Goal: Transaction & Acquisition: Book appointment/travel/reservation

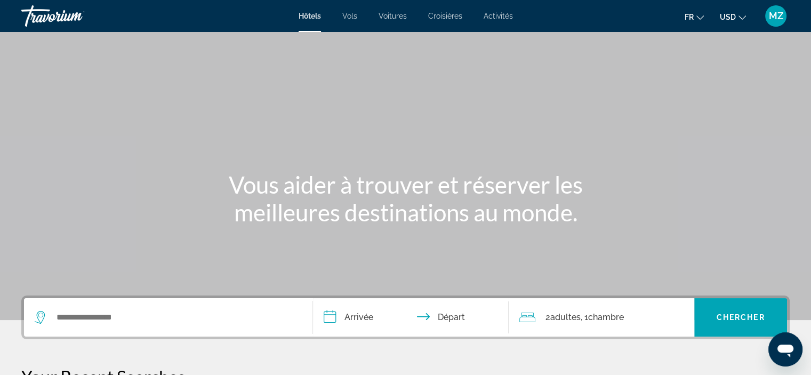
click at [740, 17] on icon "Change currency" at bounding box center [741, 17] width 7 height 7
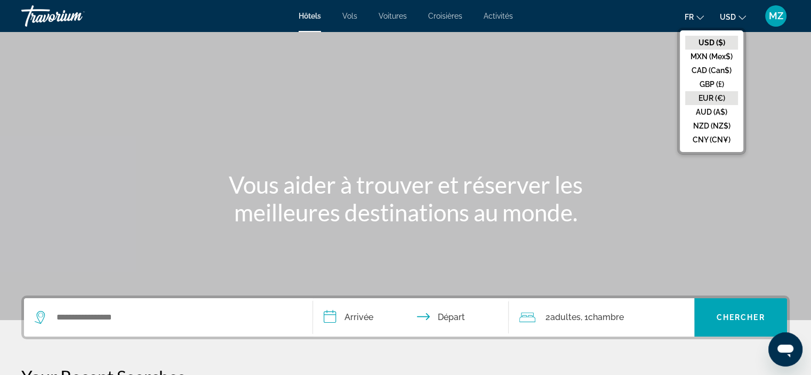
click at [723, 97] on button "EUR (€)" at bounding box center [711, 98] width 53 height 14
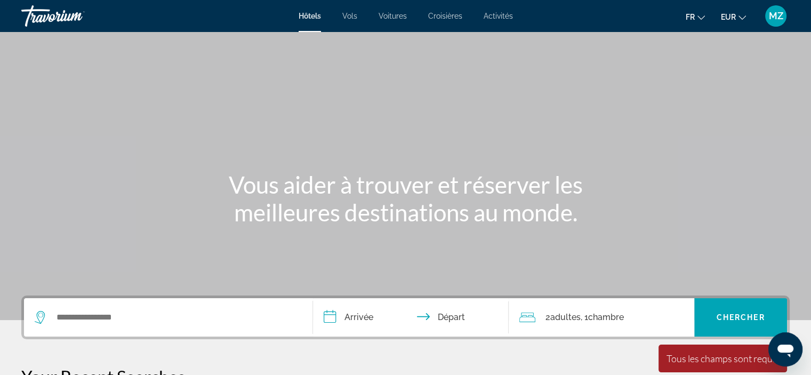
click at [109, 305] on div "Search widget" at bounding box center [168, 317] width 267 height 38
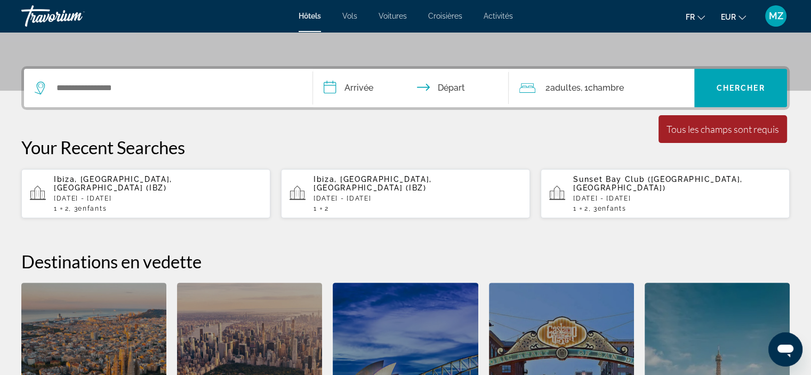
scroll to position [260, 0]
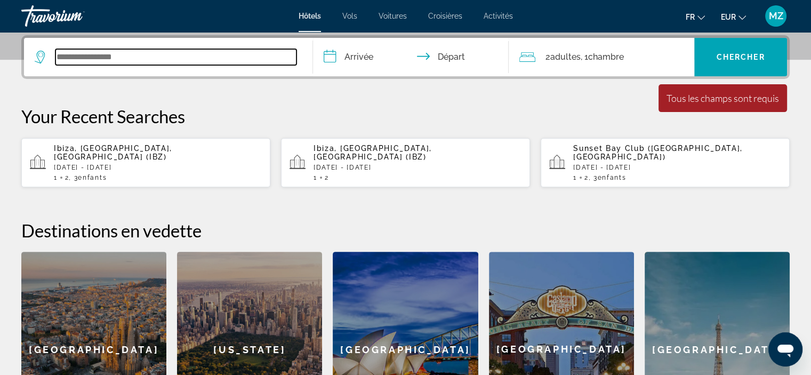
click at [151, 62] on input "Search widget" at bounding box center [175, 57] width 241 height 16
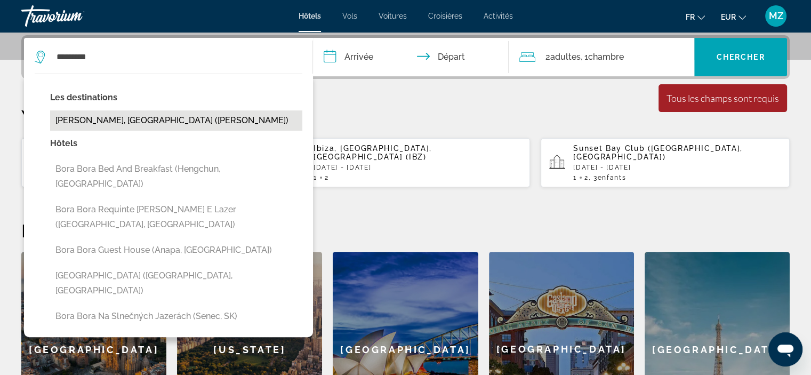
click at [134, 123] on button "[PERSON_NAME], [GEOGRAPHIC_DATA] ([PERSON_NAME])" at bounding box center [176, 120] width 252 height 20
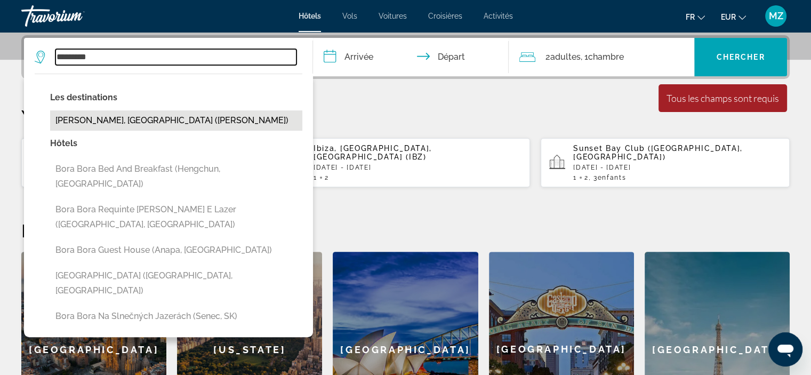
type input "**********"
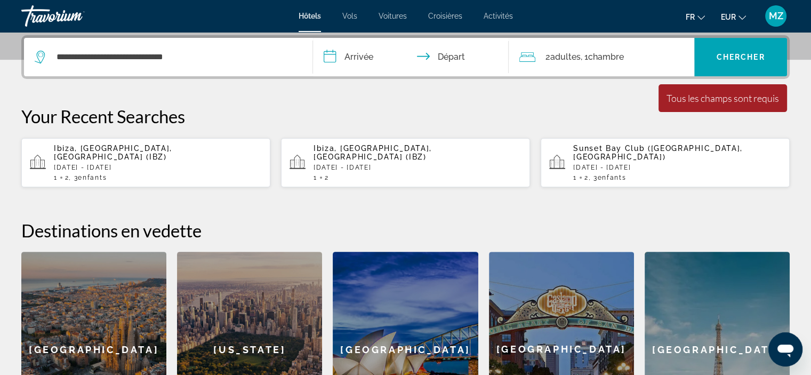
click at [332, 61] on input "**********" at bounding box center [413, 59] width 200 height 42
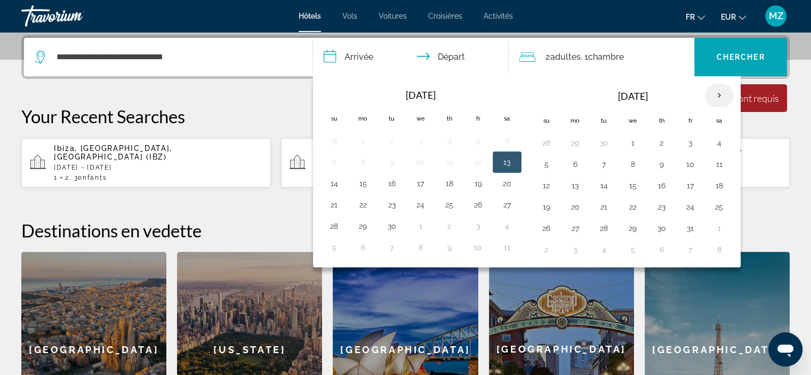
click at [718, 95] on th "Next month" at bounding box center [719, 95] width 29 height 23
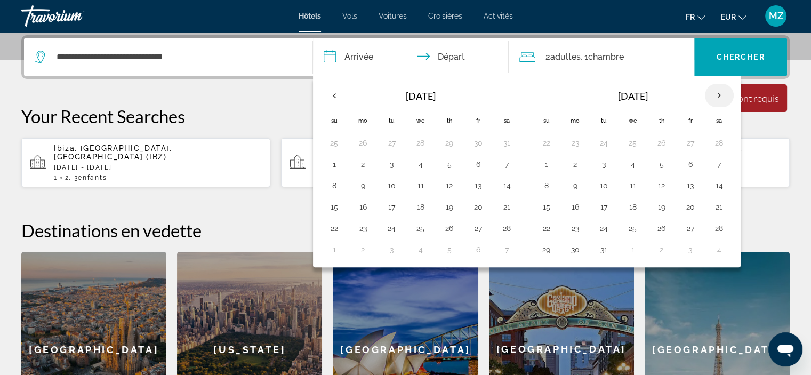
click at [718, 95] on th "Next month" at bounding box center [719, 95] width 29 height 23
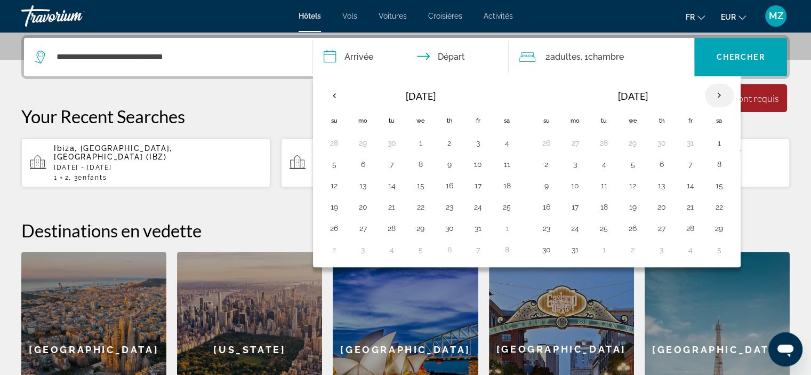
click at [718, 95] on th "Next month" at bounding box center [719, 95] width 29 height 23
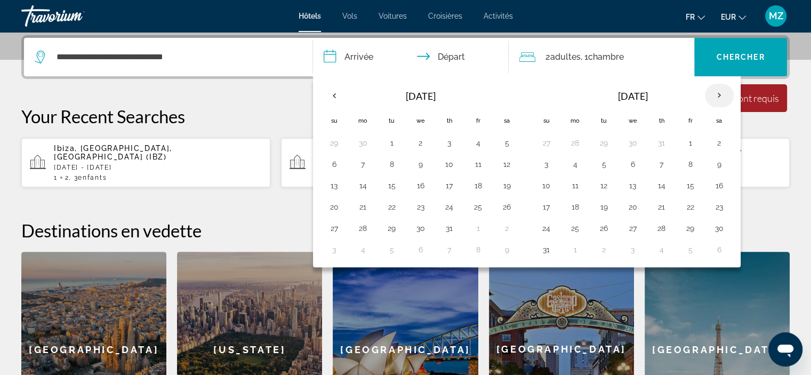
click at [718, 95] on th "Next month" at bounding box center [719, 95] width 29 height 23
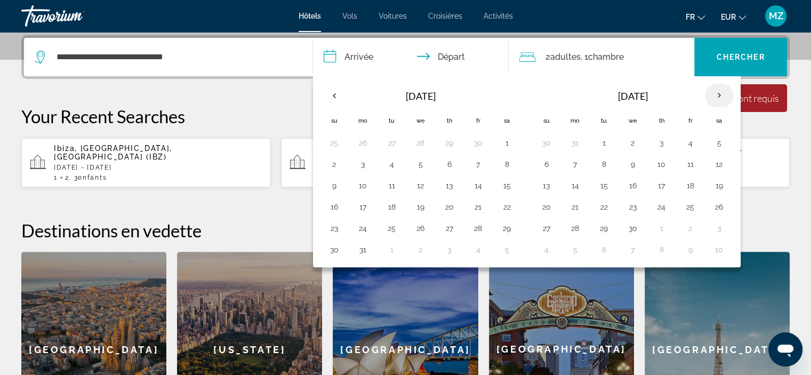
click at [718, 95] on th "Next month" at bounding box center [719, 95] width 29 height 23
click at [715, 188] on button "17" at bounding box center [719, 185] width 17 height 15
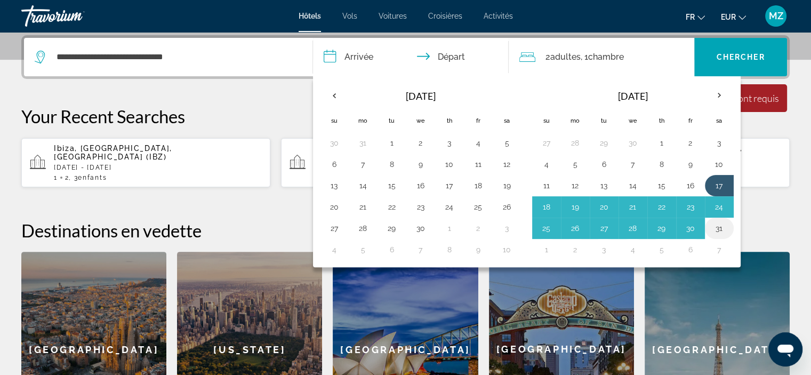
click at [716, 230] on button "31" at bounding box center [719, 228] width 17 height 15
type input "**********"
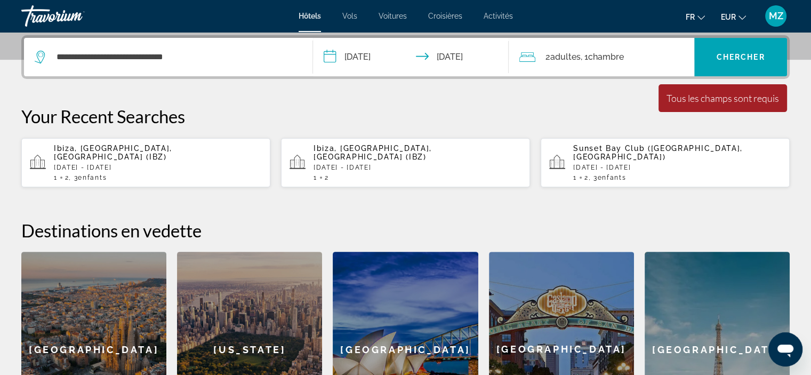
click at [583, 60] on span ", 1 Chambre pièces" at bounding box center [601, 57] width 43 height 15
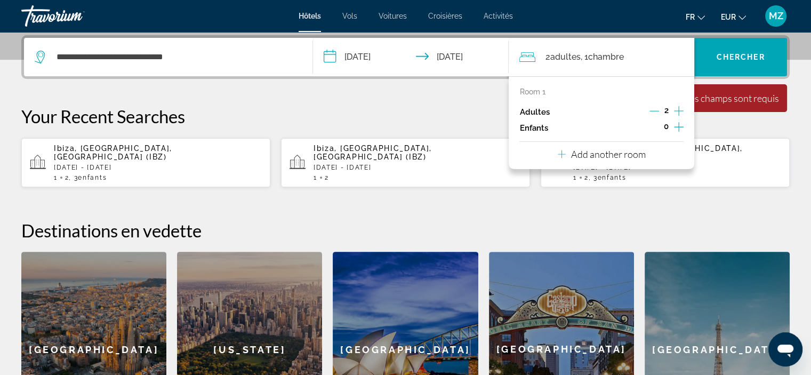
click at [682, 132] on icon "Increment children" at bounding box center [679, 126] width 10 height 13
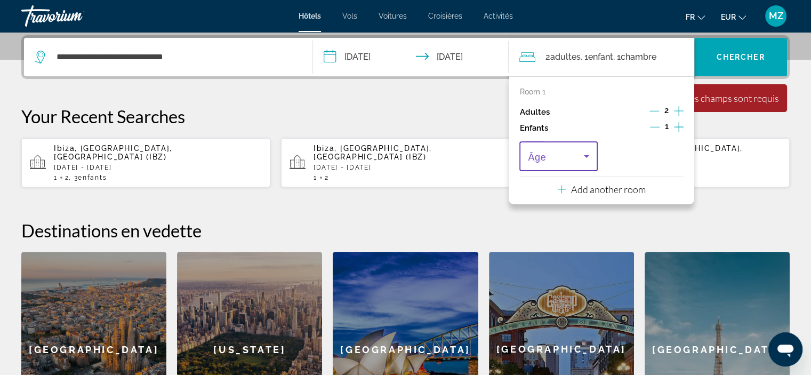
click at [583, 150] on icon "Travelers: 2 adults, 1 child" at bounding box center [586, 156] width 13 height 13
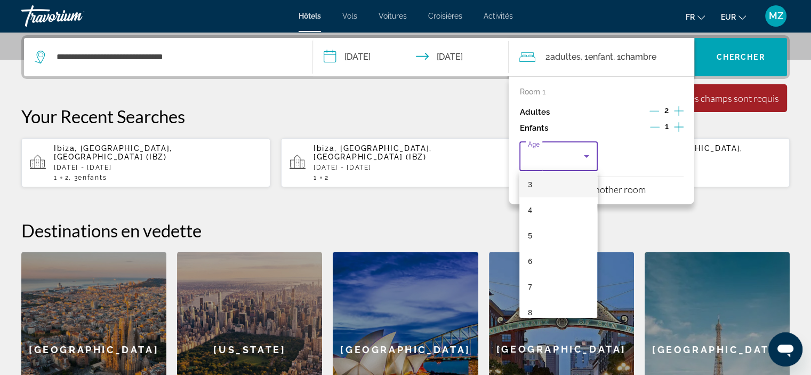
scroll to position [90, 0]
click at [555, 275] on mat-option "7" at bounding box center [558, 278] width 78 height 26
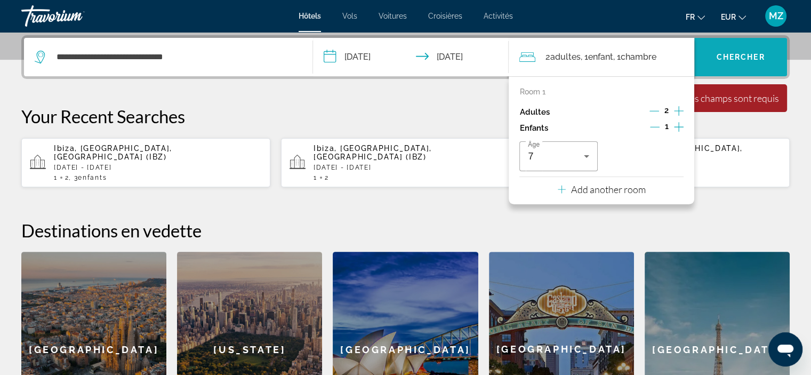
click at [724, 60] on span "Chercher" at bounding box center [740, 57] width 49 height 9
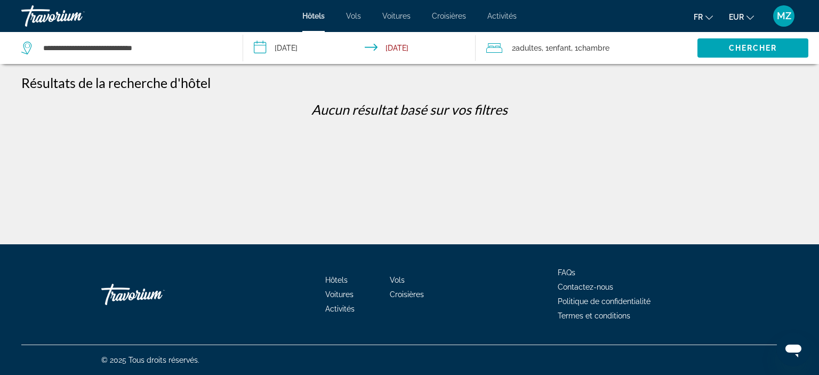
click at [305, 56] on input "**********" at bounding box center [361, 49] width 237 height 35
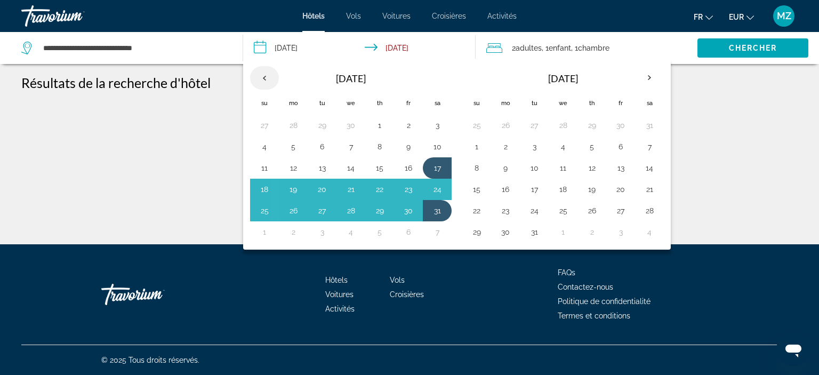
click at [263, 80] on th "Previous month" at bounding box center [264, 77] width 29 height 23
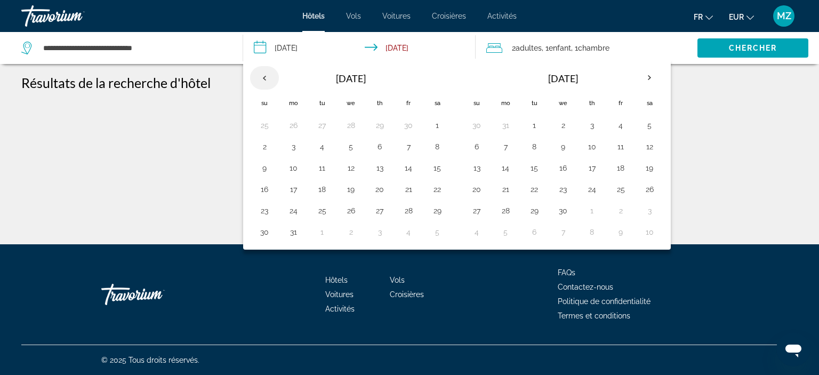
click at [263, 80] on th "Previous month" at bounding box center [264, 77] width 29 height 23
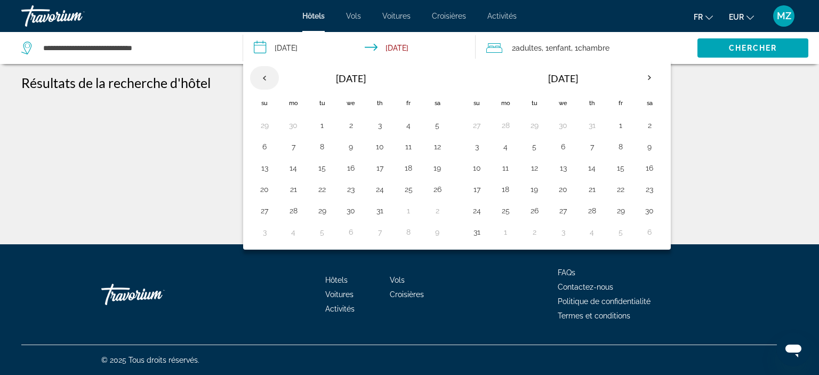
click at [263, 80] on th "Previous month" at bounding box center [264, 77] width 29 height 23
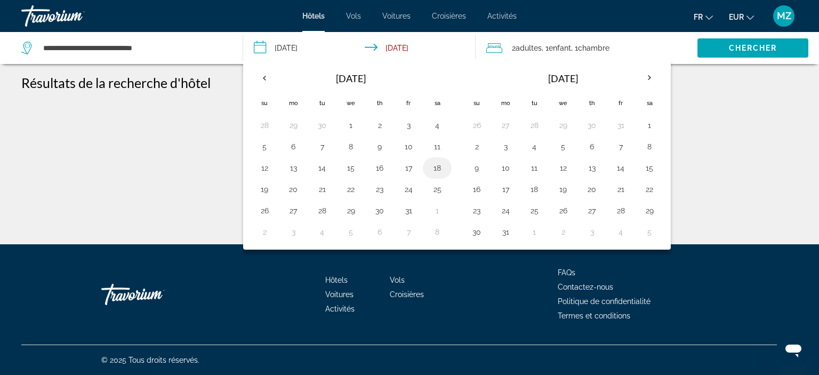
click at [432, 160] on button "18" at bounding box center [437, 167] width 17 height 15
click at [434, 129] on button "4" at bounding box center [437, 125] width 17 height 15
type input "**********"
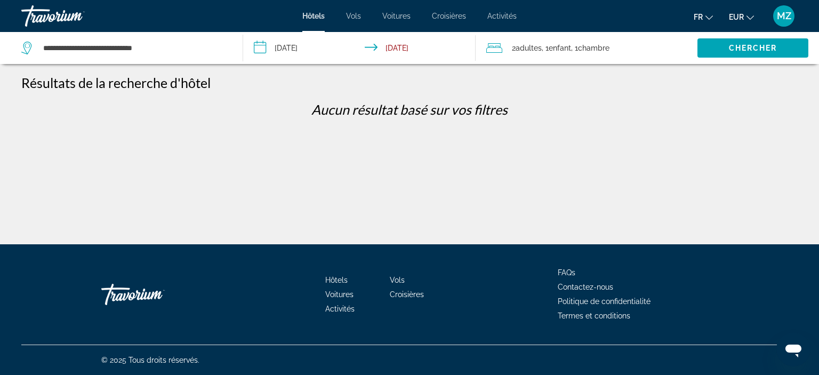
click at [294, 46] on input "**********" at bounding box center [361, 49] width 237 height 35
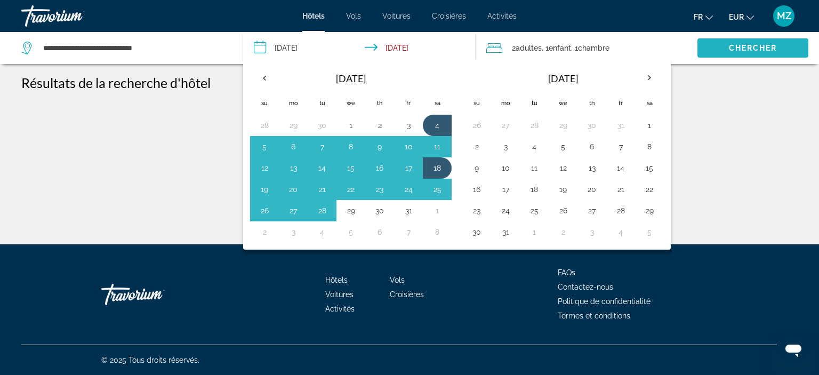
click at [715, 50] on span "Search widget" at bounding box center [752, 48] width 111 height 26
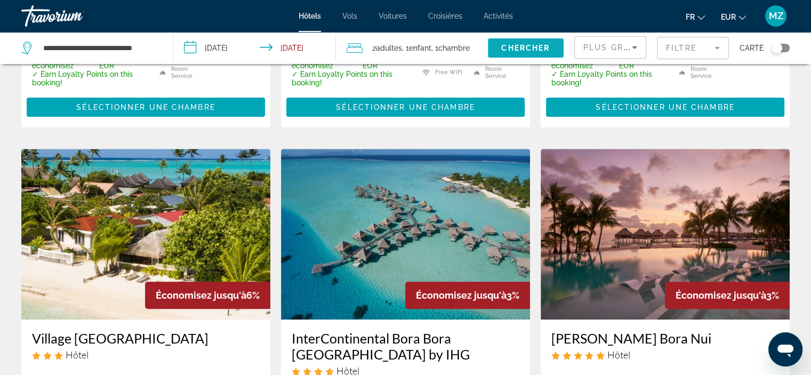
scroll to position [505, 0]
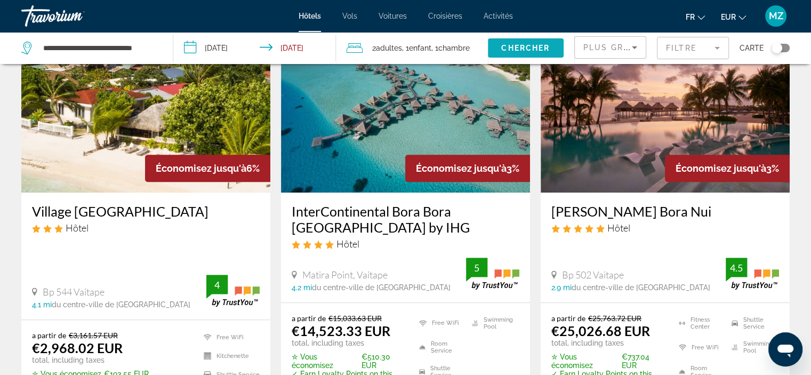
click at [715, 50] on mat-form-field "Filtre" at bounding box center [693, 48] width 72 height 22
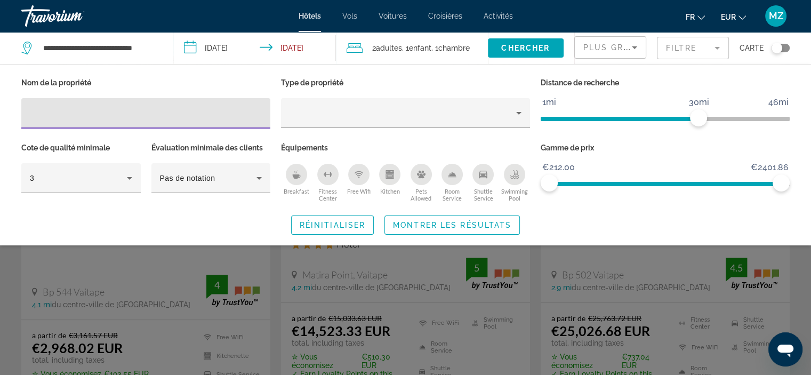
click at [612, 46] on span "Plus grandes économies" at bounding box center [646, 47] width 127 height 9
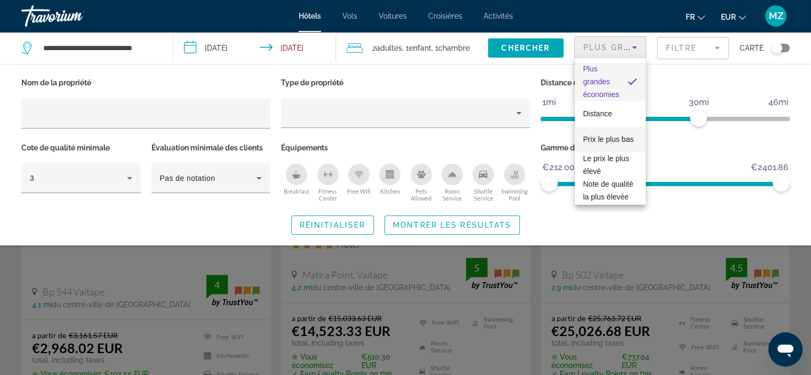
click at [599, 139] on span "Prix le plus bas" at bounding box center [608, 139] width 51 height 13
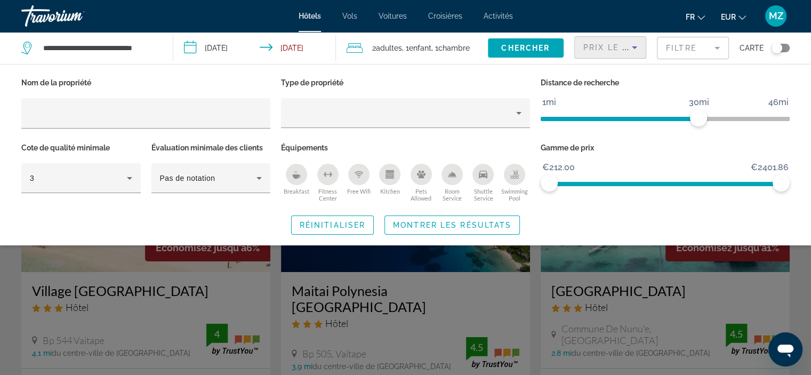
click at [780, 65] on div "Nom de la propriété Type de propriété Distance de recherche 1mi 46mi 30mi Cote …" at bounding box center [405, 154] width 811 height 181
click at [548, 51] on span "Chercher" at bounding box center [525, 48] width 49 height 9
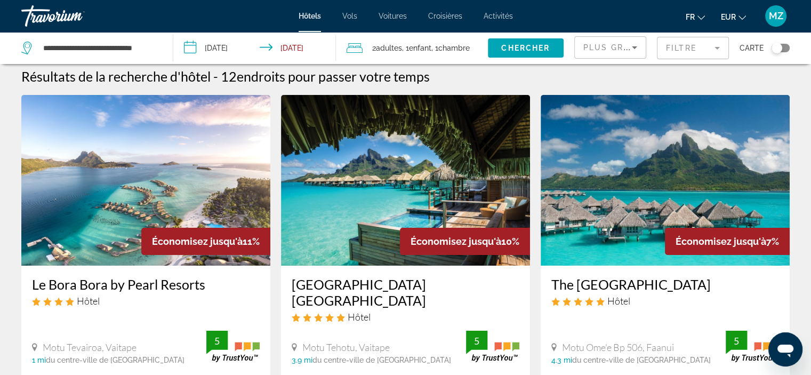
scroll to position [2, 0]
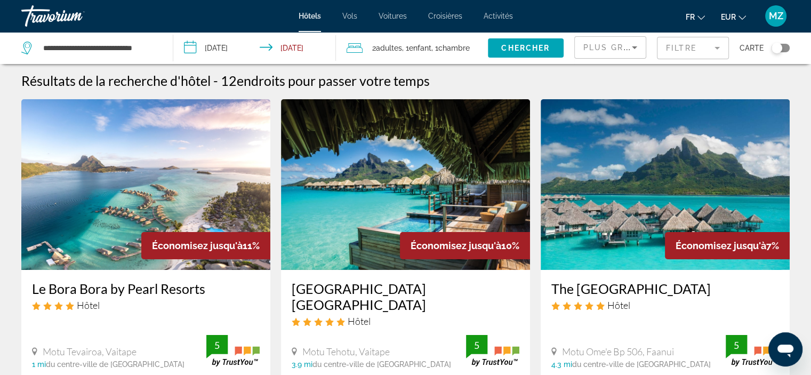
click at [601, 55] on div "Plus grandes économies" at bounding box center [610, 52] width 54 height 30
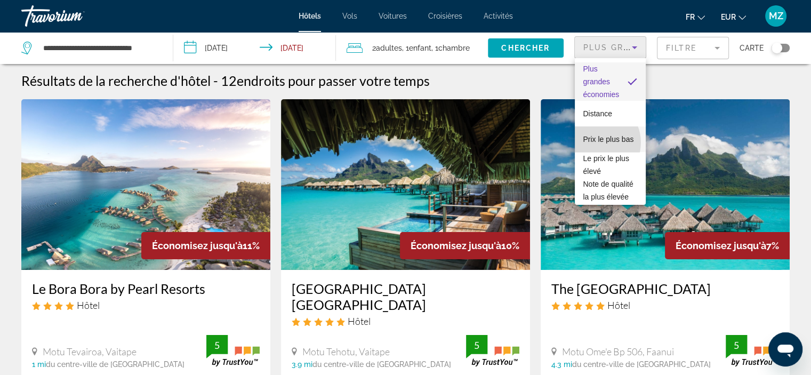
click at [597, 142] on span "Prix le plus bas" at bounding box center [608, 139] width 51 height 13
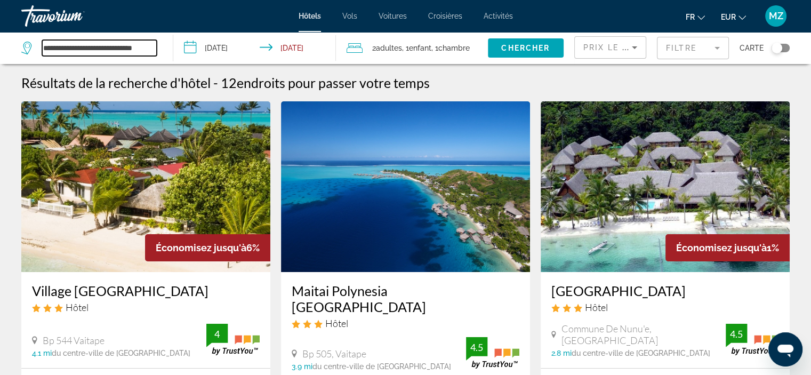
click at [150, 42] on input "**********" at bounding box center [99, 48] width 115 height 16
click at [150, 42] on input "***" at bounding box center [99, 48] width 115 height 16
type input "*"
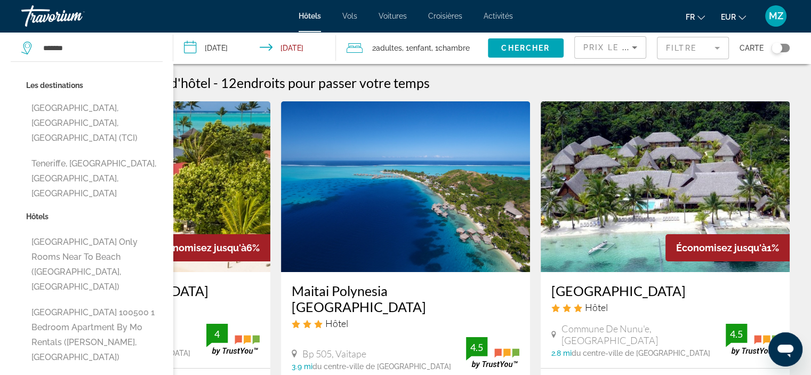
click at [98, 108] on button "[GEOGRAPHIC_DATA], [GEOGRAPHIC_DATA], [GEOGRAPHIC_DATA] (TCI)" at bounding box center [94, 123] width 136 height 50
type input "**********"
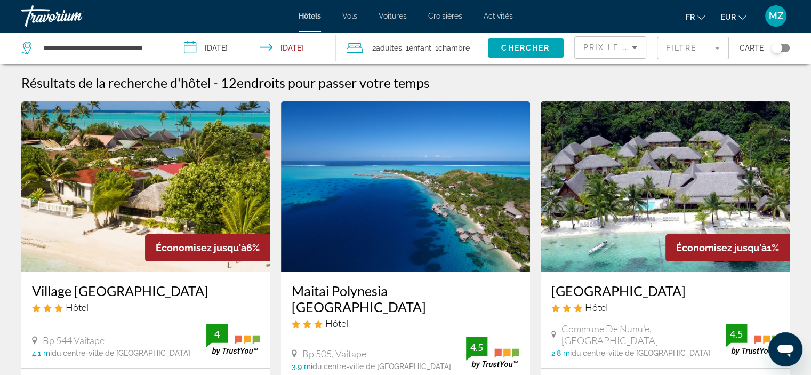
click at [213, 53] on input "**********" at bounding box center [256, 49] width 167 height 35
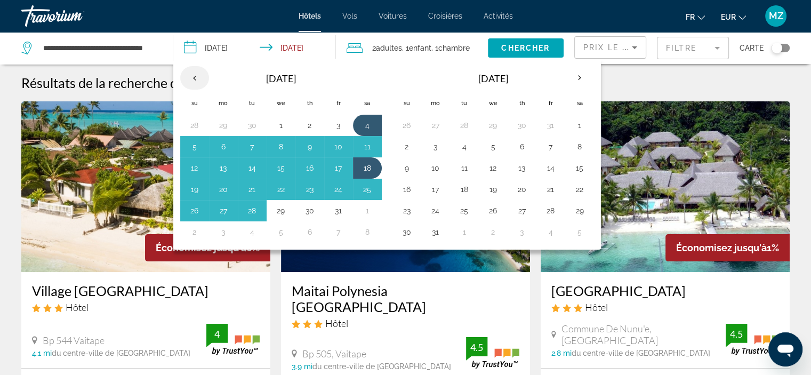
click at [194, 74] on th "Previous month" at bounding box center [194, 77] width 29 height 23
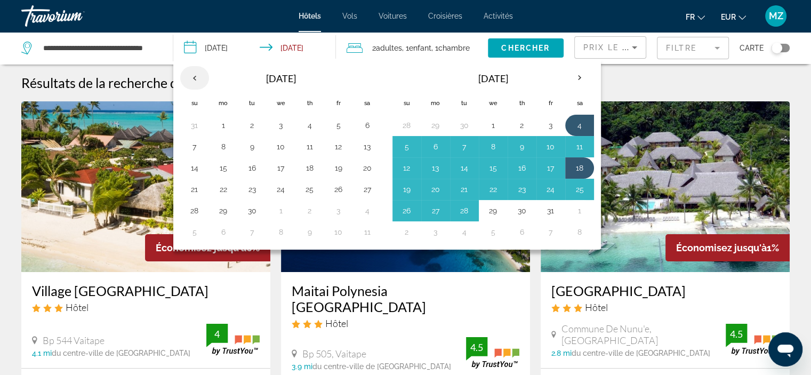
click at [194, 74] on th "Previous month" at bounding box center [194, 77] width 29 height 23
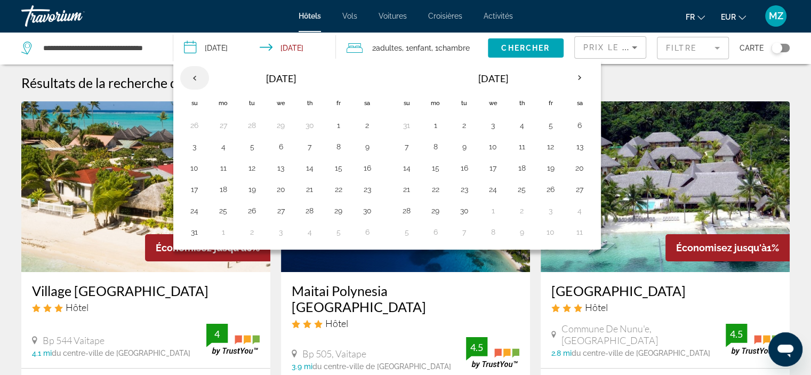
click at [194, 74] on th "Previous month" at bounding box center [194, 77] width 29 height 23
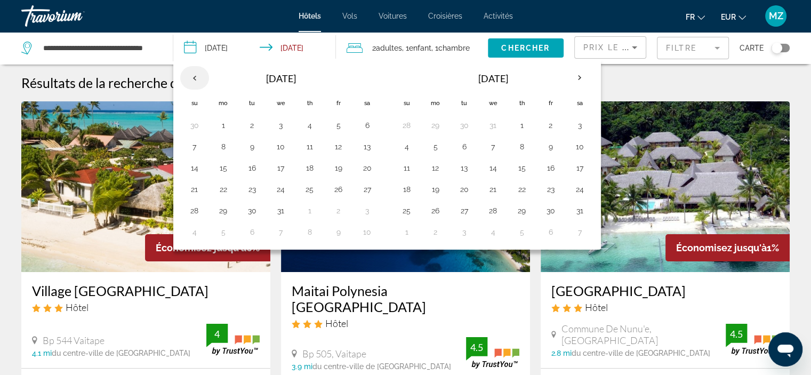
click at [194, 74] on th "Previous month" at bounding box center [194, 77] width 29 height 23
click at [367, 160] on button "18" at bounding box center [367, 167] width 17 height 15
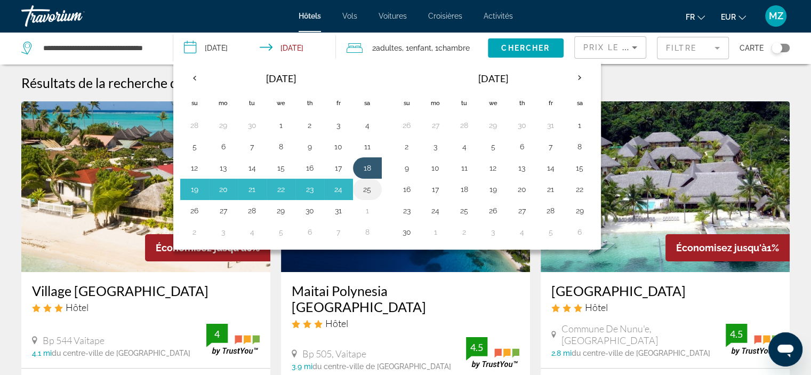
click at [370, 189] on button "25" at bounding box center [367, 189] width 17 height 15
type input "**********"
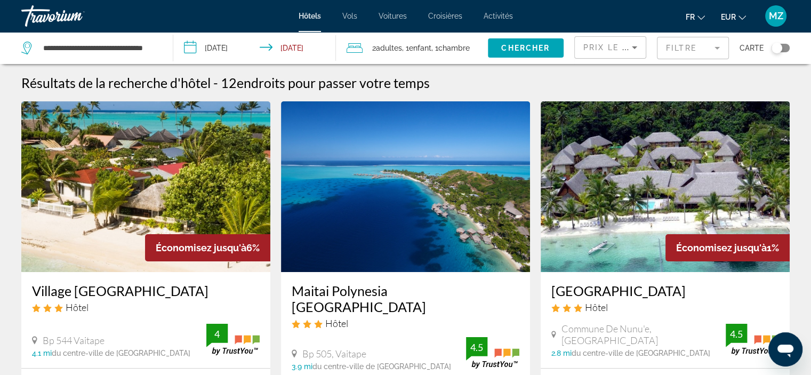
click at [451, 47] on span "Chambre" at bounding box center [453, 48] width 31 height 9
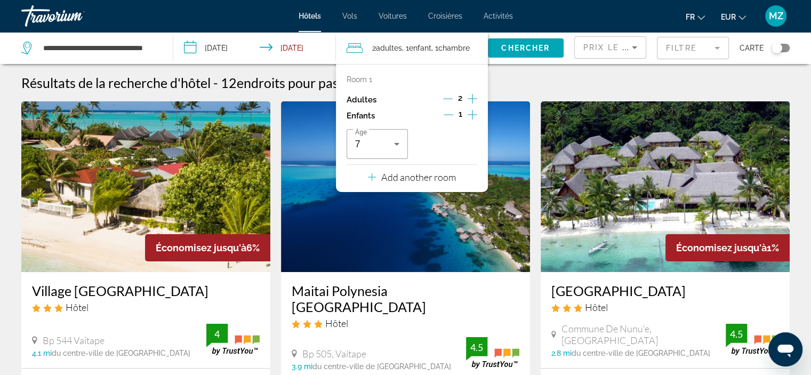
click at [474, 115] on icon "Increment children" at bounding box center [473, 114] width 10 height 13
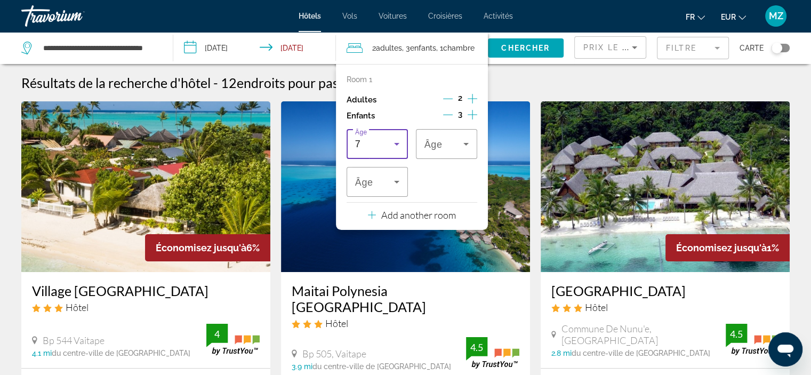
click at [384, 148] on div "7" at bounding box center [374, 144] width 39 height 13
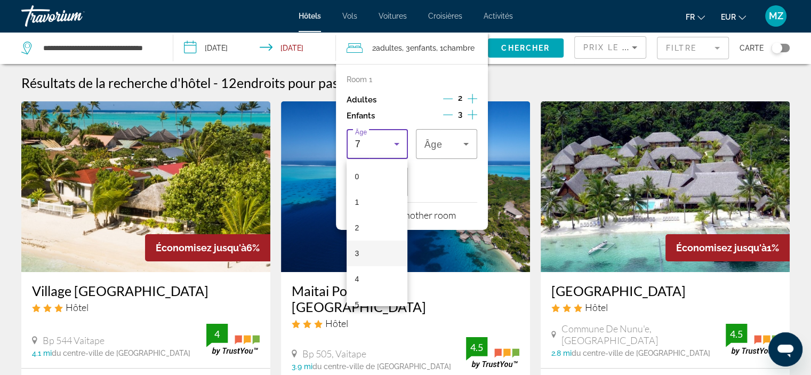
click at [371, 190] on mat-option "1" at bounding box center [377, 202] width 61 height 26
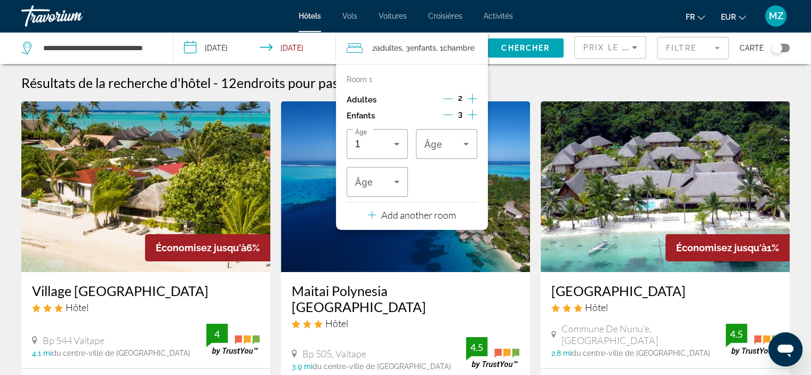
click at [371, 190] on div "Travelers: 2 adults, 3 children" at bounding box center [377, 182] width 44 height 30
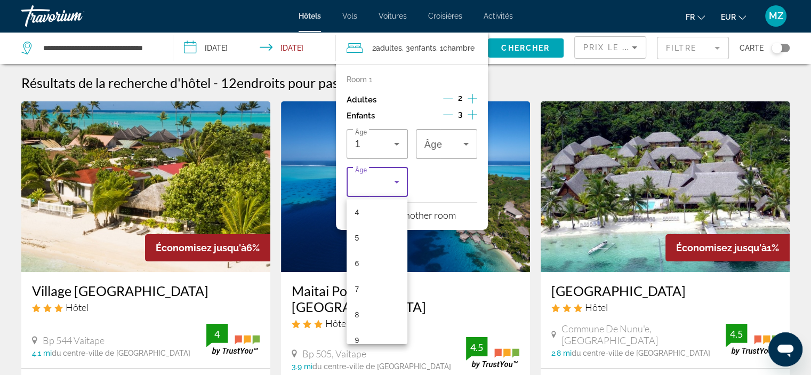
scroll to position [112, 0]
click at [365, 325] on mat-option "9" at bounding box center [377, 333] width 61 height 26
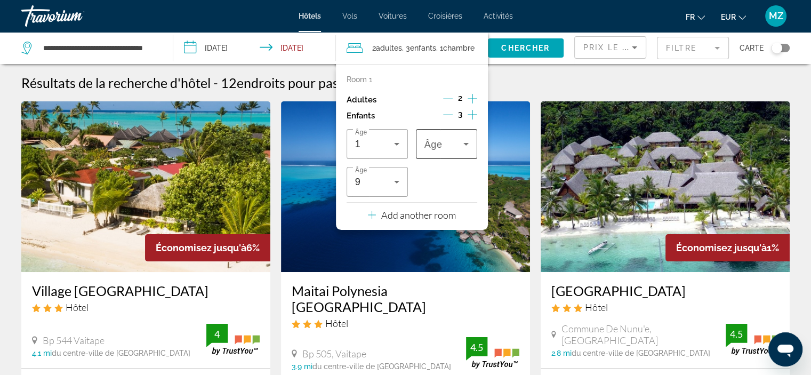
click at [439, 158] on div "Travelers: 2 adults, 3 children" at bounding box center [446, 144] width 44 height 30
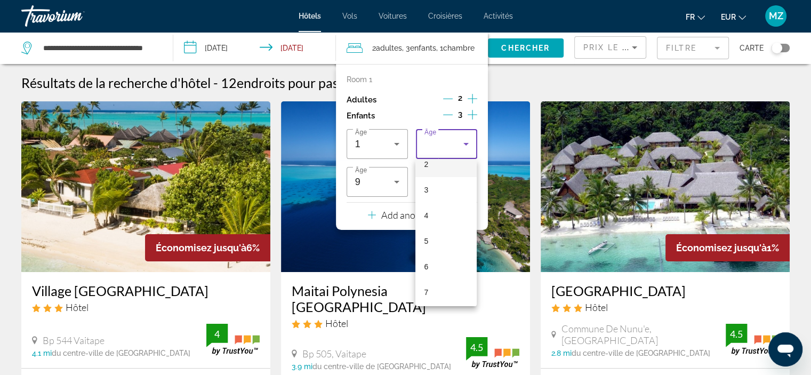
scroll to position [64, 0]
click at [445, 244] on mat-option "5" at bounding box center [445, 241] width 61 height 26
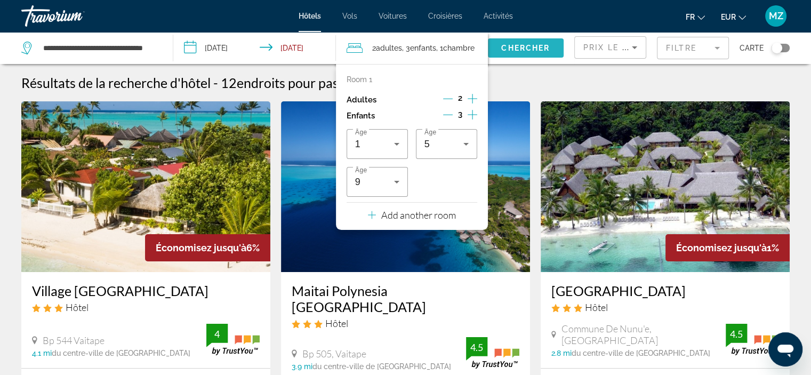
click at [543, 42] on span "Search widget" at bounding box center [526, 48] width 76 height 26
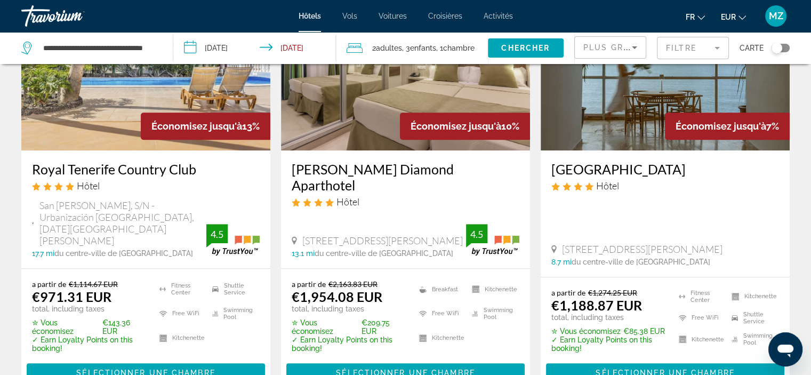
scroll to position [977, 0]
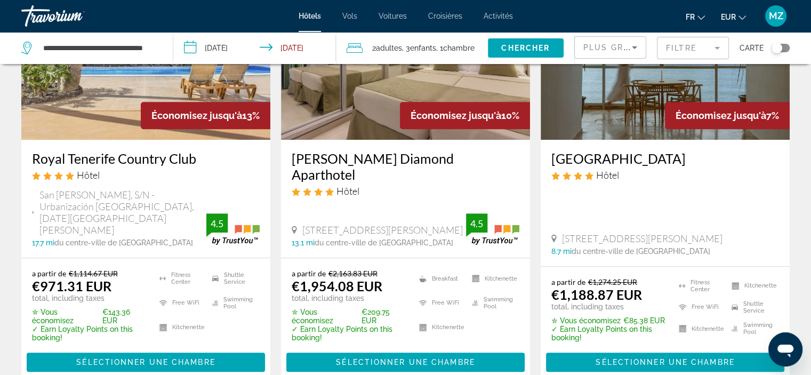
click at [638, 34] on div "Plus grandes économies" at bounding box center [610, 48] width 72 height 32
click at [675, 32] on div "Filtre" at bounding box center [693, 48] width 72 height 32
click at [675, 43] on mat-form-field "Filtre" at bounding box center [693, 48] width 72 height 22
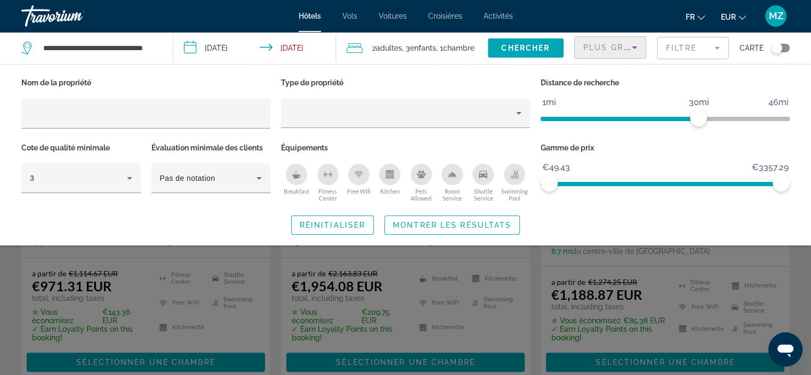
click at [586, 52] on div "Plus grandes économies" at bounding box center [607, 47] width 49 height 13
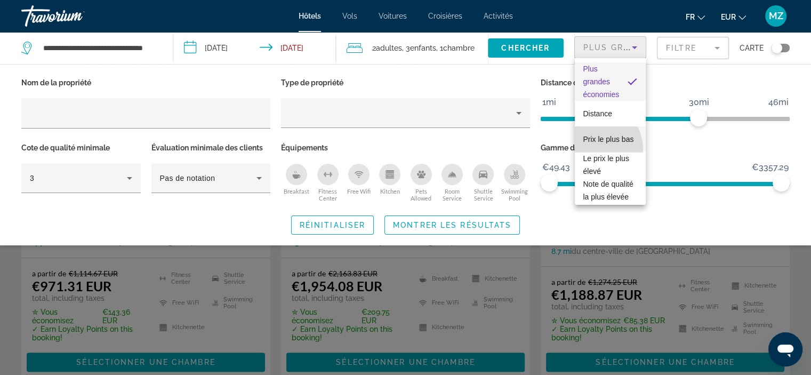
click at [595, 146] on span "Prix le plus bas" at bounding box center [608, 139] width 51 height 13
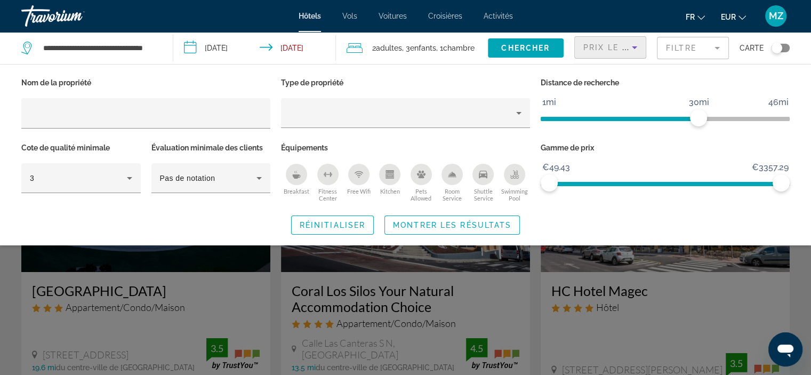
scroll to position [21, 0]
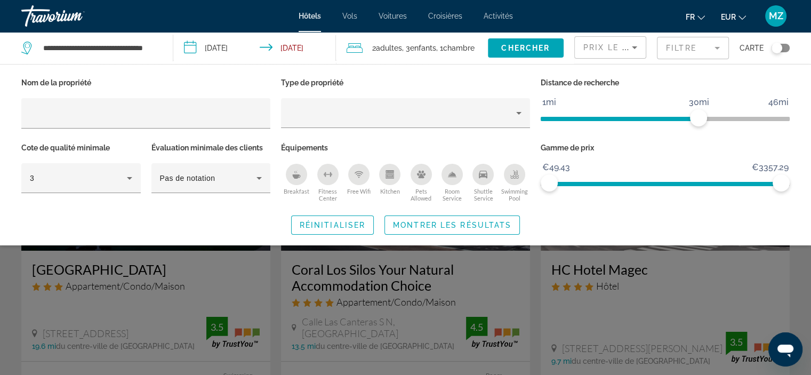
click at [773, 232] on div "Réinitialiser Montrer les résultats" at bounding box center [405, 224] width 768 height 19
click at [595, 53] on div "Prix le plus bas" at bounding box center [607, 47] width 49 height 13
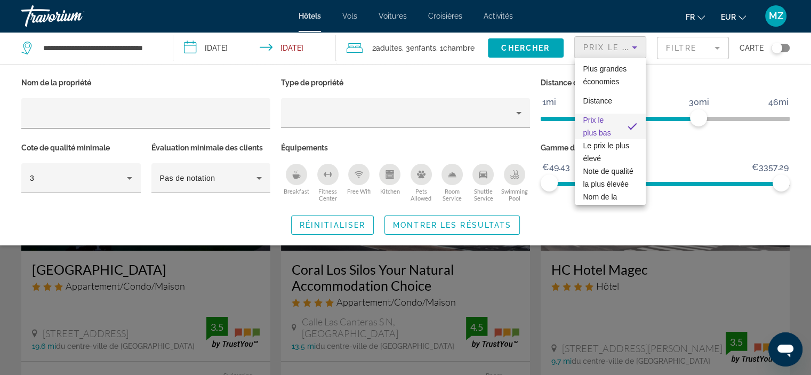
click at [595, 53] on div at bounding box center [405, 187] width 811 height 375
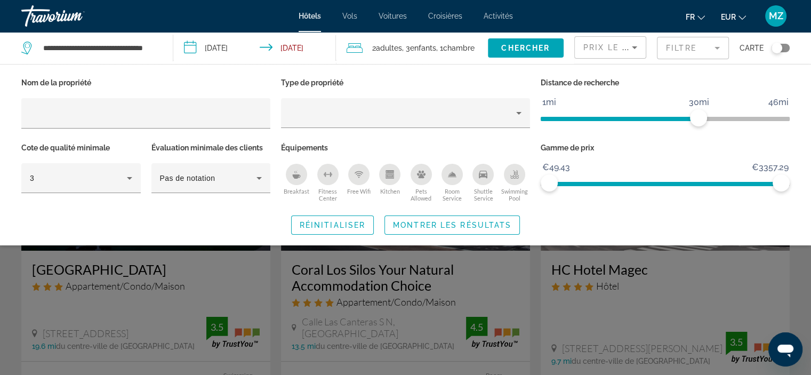
click at [672, 45] on mat-form-field "Filtre" at bounding box center [693, 48] width 72 height 22
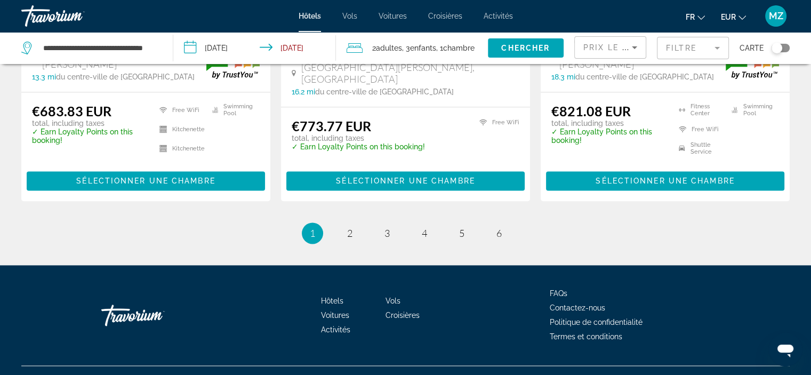
scroll to position [1519, 0]
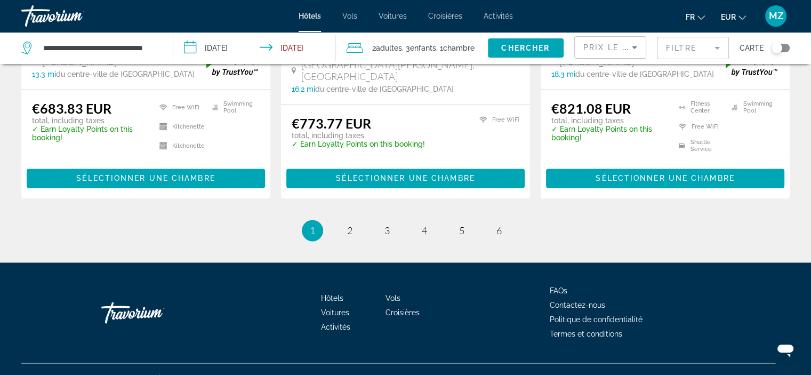
click at [503, 179] on div "€773.77 EUR total, including taxes ✓ Earn Loyalty Points on this booking! Free …" at bounding box center [405, 151] width 249 height 94
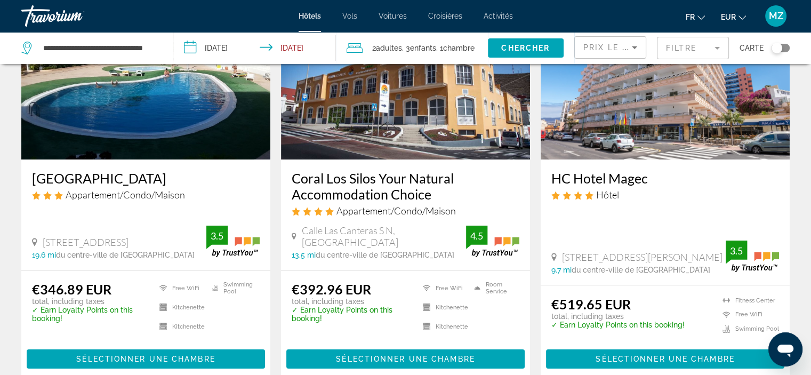
scroll to position [113, 0]
